Goal: Information Seeking & Learning: Learn about a topic

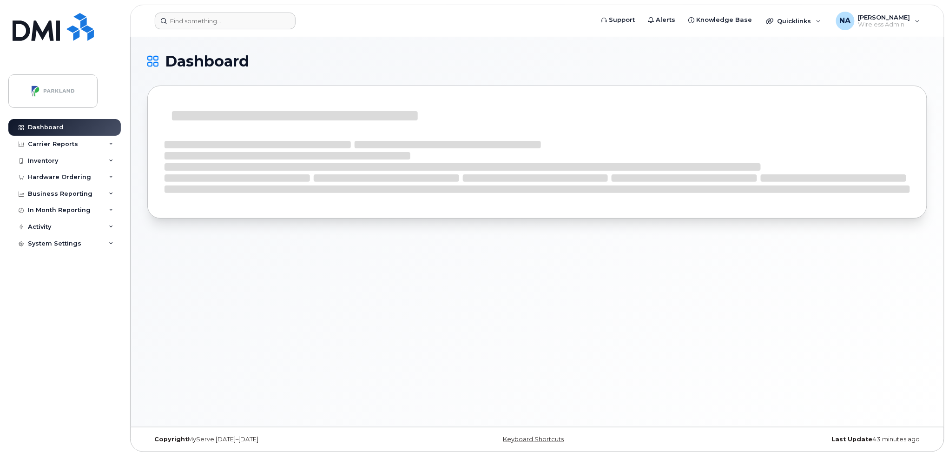
click at [378, 25] on form at bounding box center [371, 21] width 432 height 17
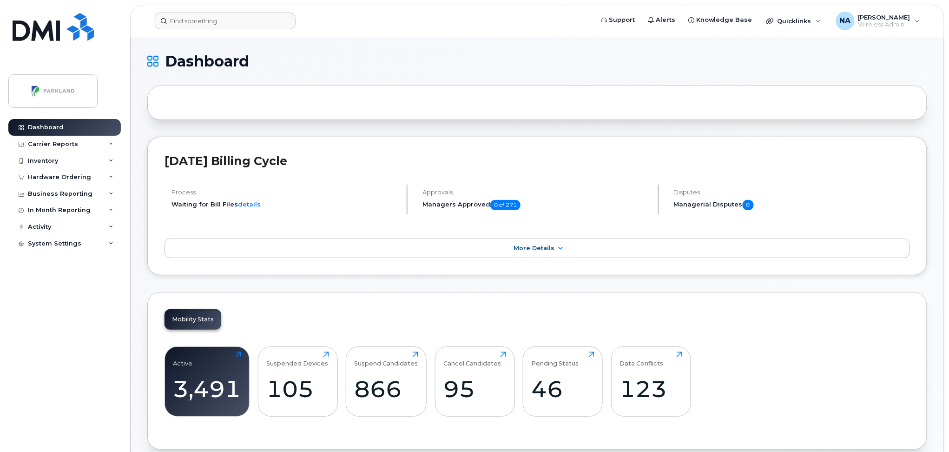
click at [378, 25] on form at bounding box center [371, 21] width 432 height 17
click at [61, 145] on div "Carrier Reports" at bounding box center [53, 143] width 50 height 7
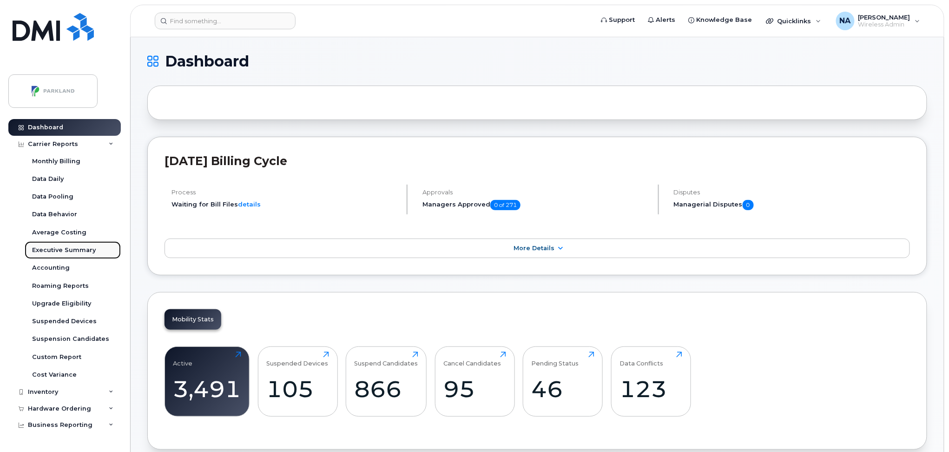
click at [54, 253] on div "Executive Summary" at bounding box center [64, 250] width 64 height 8
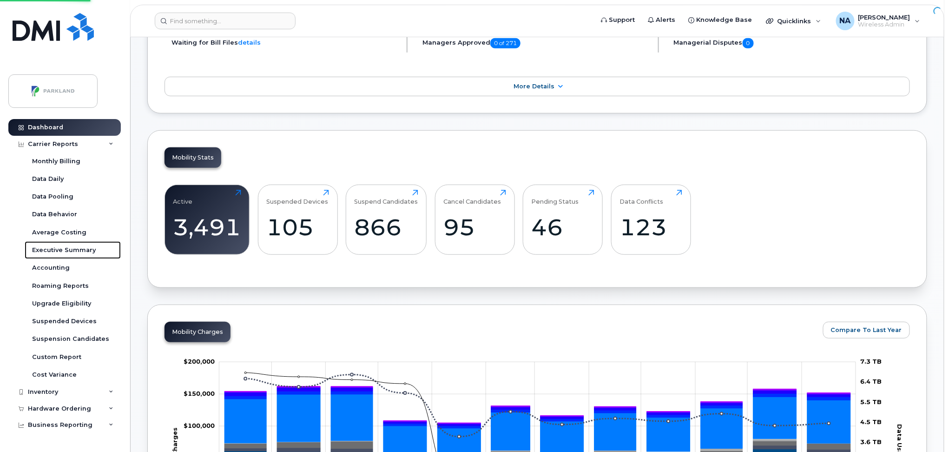
scroll to position [186, 0]
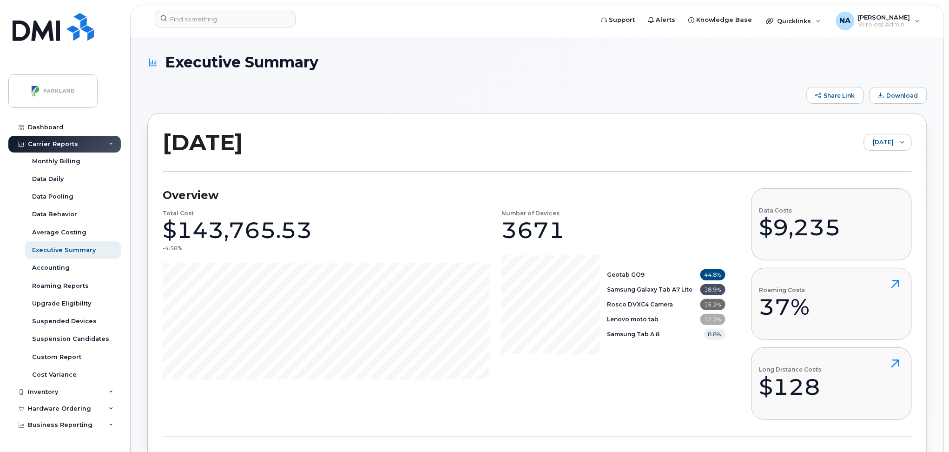
click at [491, 158] on div "[DATE] [DATE]" at bounding box center [537, 149] width 749 height 43
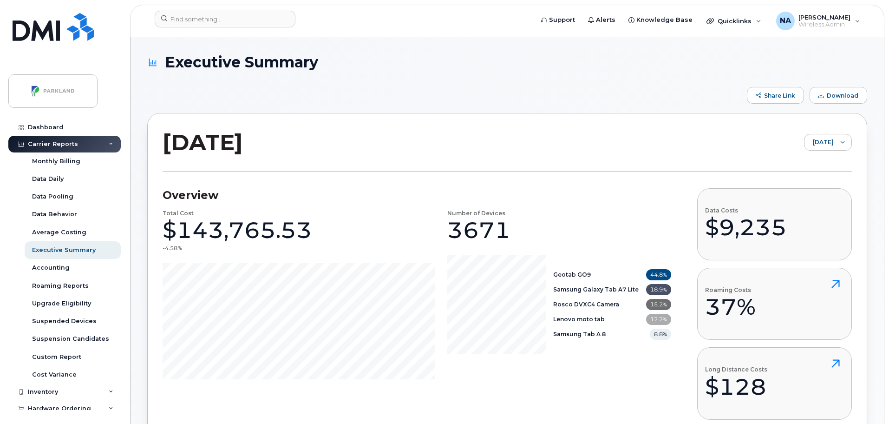
drag, startPoint x: 491, startPoint y: 158, endPoint x: 460, endPoint y: 148, distance: 32.2
click at [460, 148] on div "[DATE] [DATE]" at bounding box center [508, 149] width 690 height 43
drag, startPoint x: 337, startPoint y: 66, endPoint x: 162, endPoint y: 60, distance: 175.8
click at [162, 60] on h1 "Executive Summary" at bounding box center [505, 62] width 716 height 16
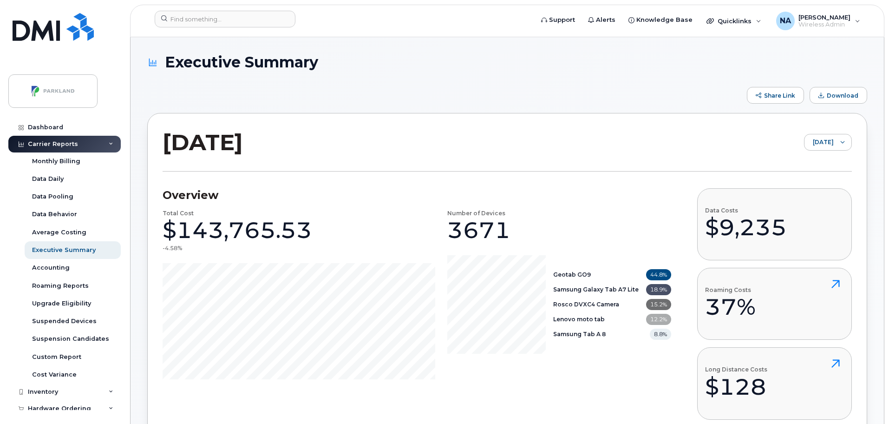
click at [392, 59] on h1 "Executive Summary" at bounding box center [505, 62] width 716 height 16
drag, startPoint x: 352, startPoint y: 69, endPoint x: 161, endPoint y: 61, distance: 191.1
click at [161, 61] on h1 "Executive Summary" at bounding box center [505, 62] width 716 height 16
click at [482, 87] on div "Share Link Download" at bounding box center [507, 95] width 720 height 17
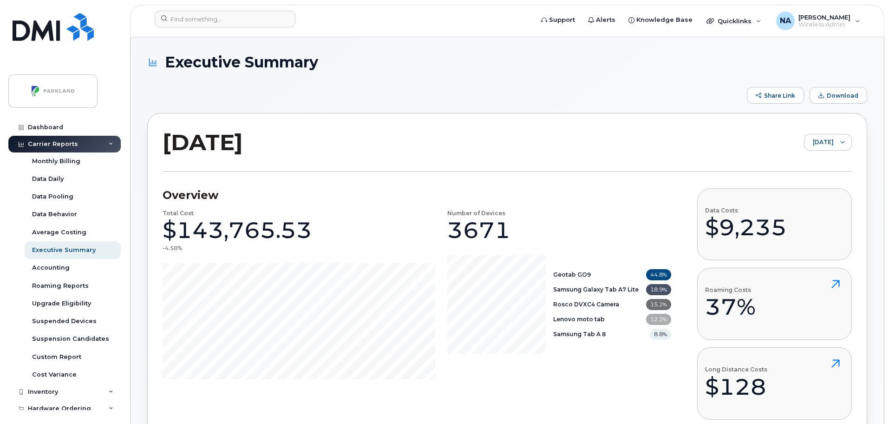
drag, startPoint x: 166, startPoint y: 60, endPoint x: 331, endPoint y: 66, distance: 165.6
click at [331, 66] on h1 "Executive Summary" at bounding box center [505, 62] width 716 height 16
click at [445, 87] on div "Share Link Download" at bounding box center [507, 95] width 720 height 17
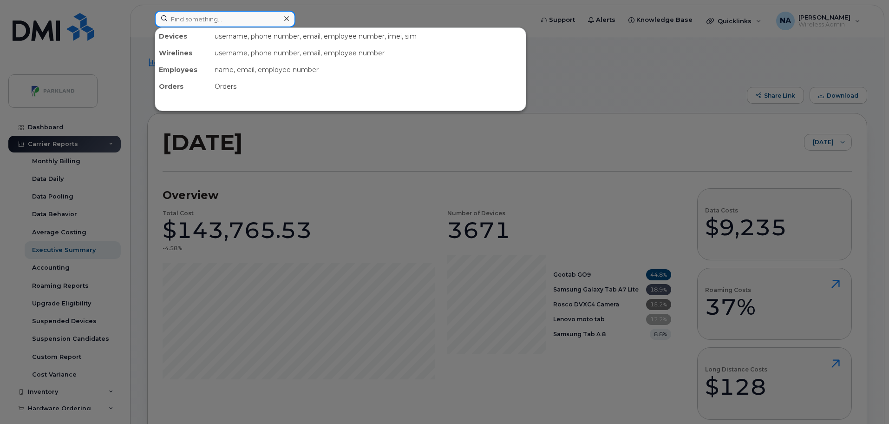
click at [183, 12] on input at bounding box center [225, 19] width 141 height 17
click at [673, 96] on div at bounding box center [444, 212] width 889 height 424
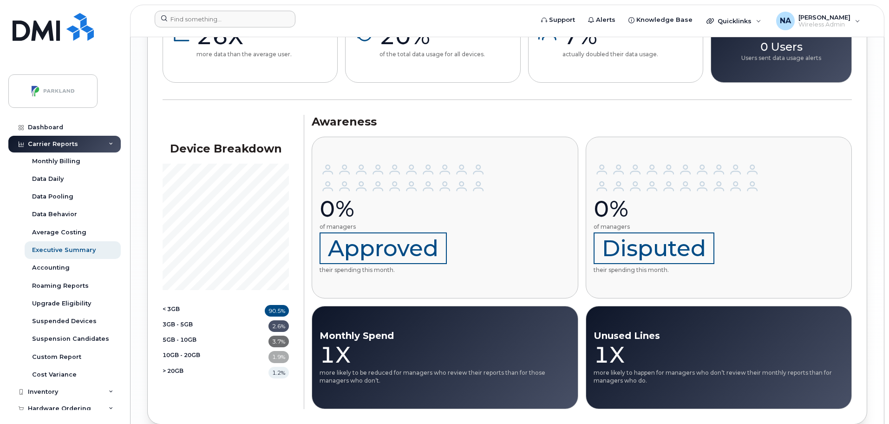
scroll to position [1355, 0]
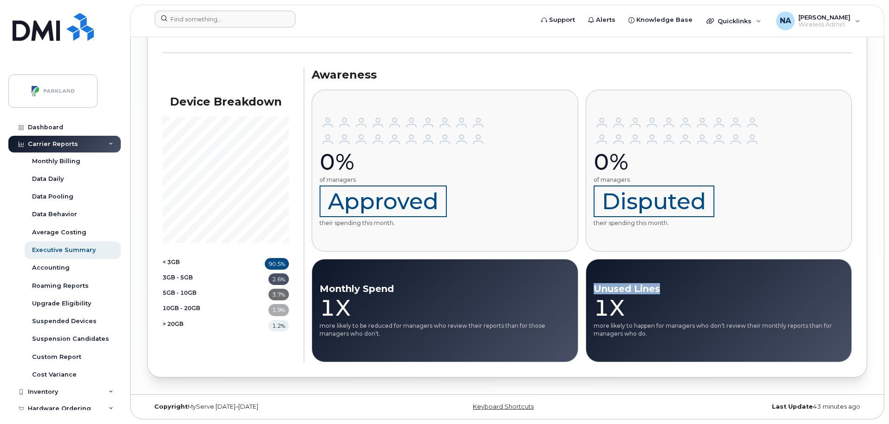
drag, startPoint x: 663, startPoint y: 290, endPoint x: 590, endPoint y: 287, distance: 73.0
click at [590, 287] on div "Unused Lines 1X more likely to happen for managers who don’t review their month…" at bounding box center [719, 310] width 267 height 103
drag, startPoint x: 395, startPoint y: 286, endPoint x: 309, endPoint y: 288, distance: 85.5
click at [314, 286] on div "Monthly Spend 1X more likely to be reduced for managers who review their report…" at bounding box center [445, 310] width 267 height 103
click at [404, 17] on form at bounding box center [341, 19] width 373 height 17
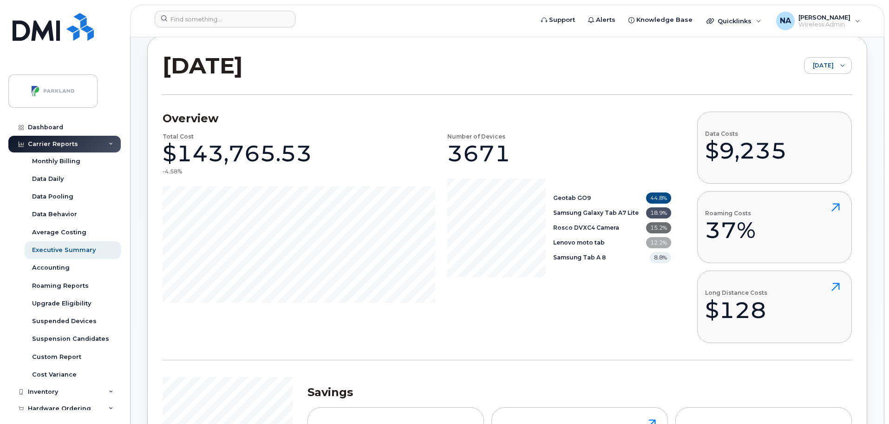
scroll to position [0, 0]
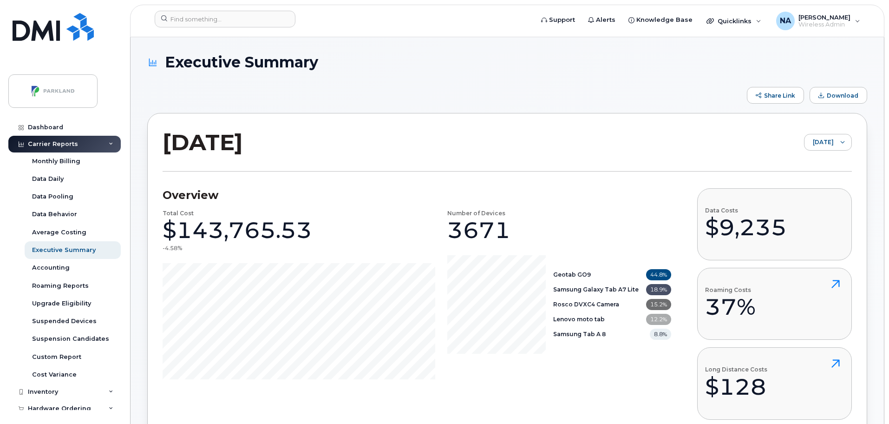
click at [420, 90] on div "Share Link Download" at bounding box center [507, 95] width 720 height 17
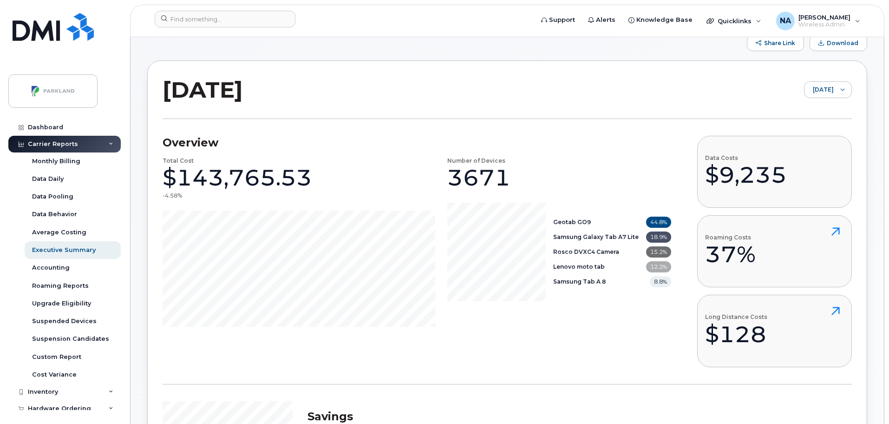
scroll to position [70, 0]
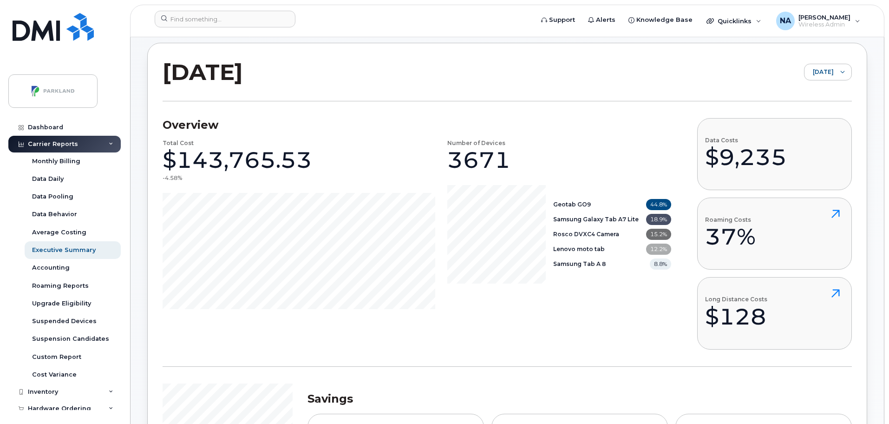
click at [425, 68] on div "[DATE] [DATE]" at bounding box center [508, 79] width 690 height 43
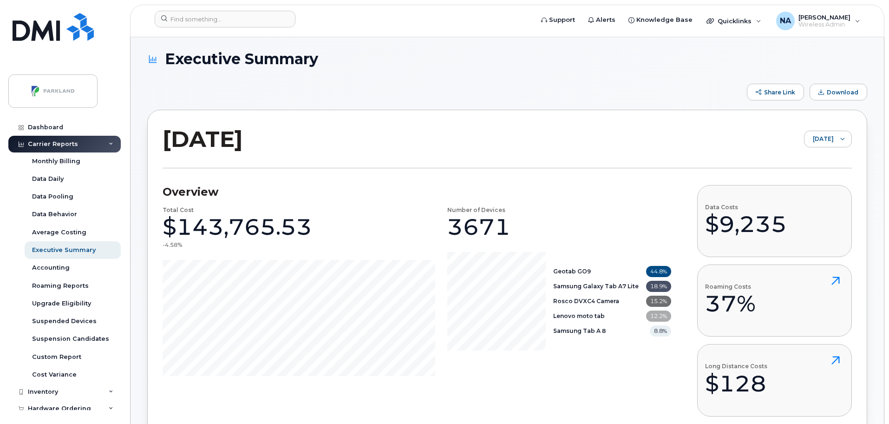
scroll to position [0, 0]
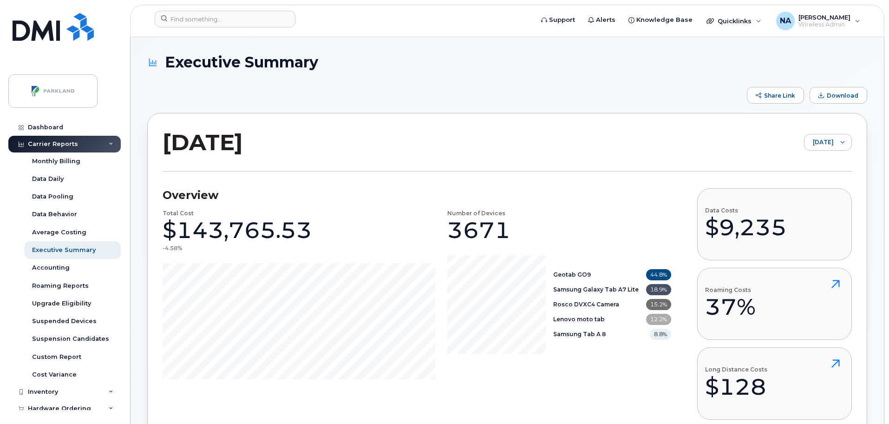
click at [366, 91] on div "Share Link Download" at bounding box center [507, 95] width 720 height 17
click at [495, 89] on div "Share Link Download" at bounding box center [507, 95] width 720 height 17
click at [431, 94] on div "Share Link Download" at bounding box center [507, 95] width 720 height 17
